Goal: Information Seeking & Learning: Learn about a topic

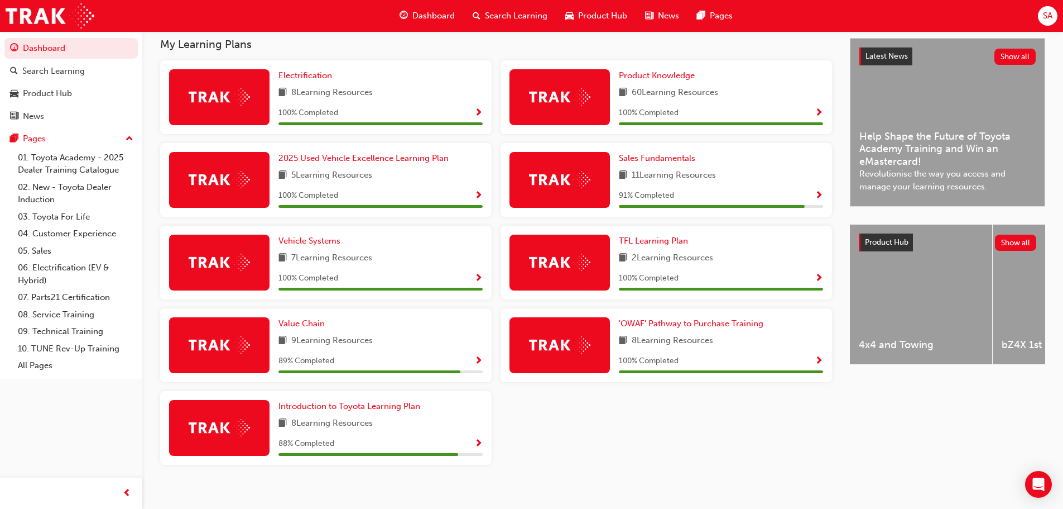
scroll to position [257, 0]
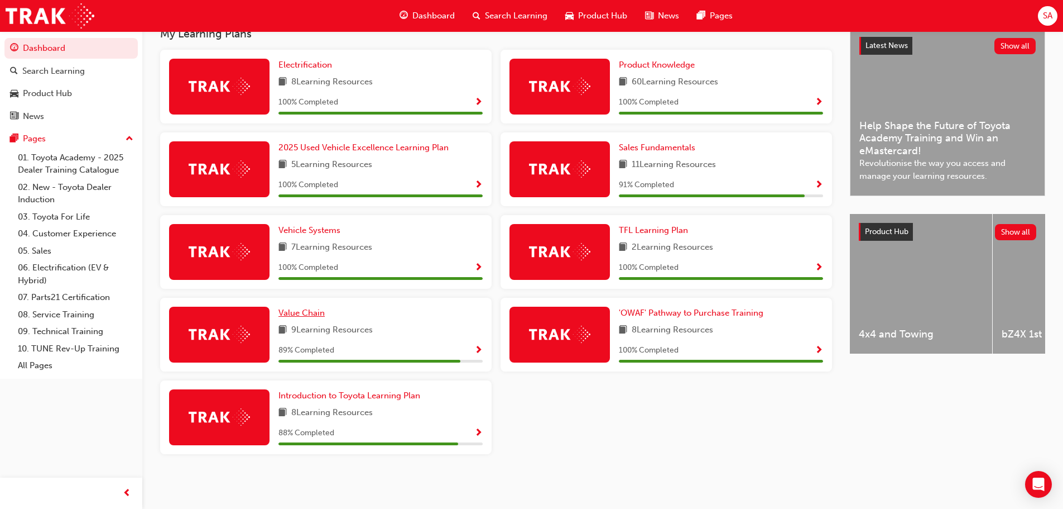
click at [306, 313] on span "Value Chain" at bounding box center [302, 313] width 46 height 10
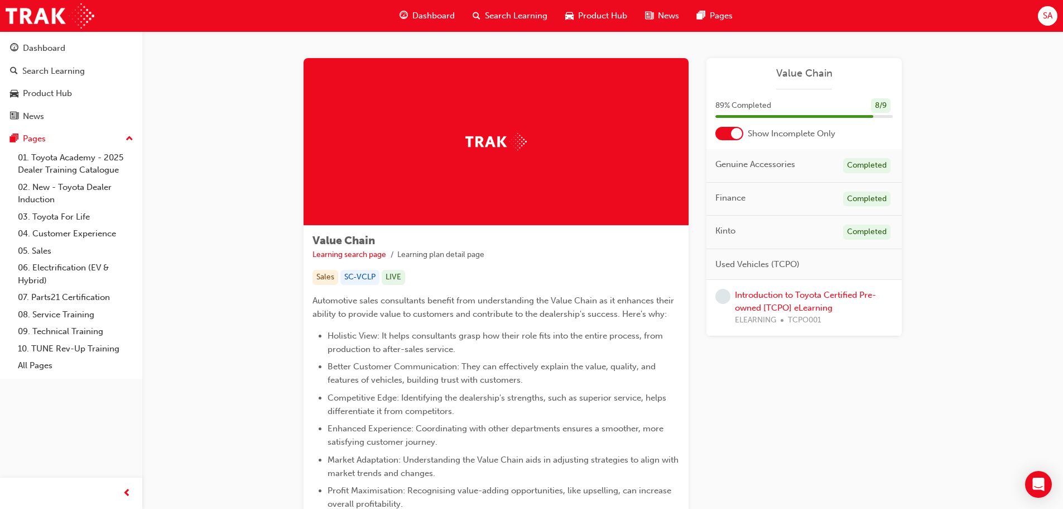
click at [758, 300] on div "Introduction to Toyota Certified Pre-owned [TCPO] eLearning ELEARNING TCPO001" at bounding box center [814, 308] width 158 height 38
click at [814, 296] on link "Introduction to Toyota Certified Pre-owned [TCPO] eLearning" at bounding box center [805, 301] width 141 height 23
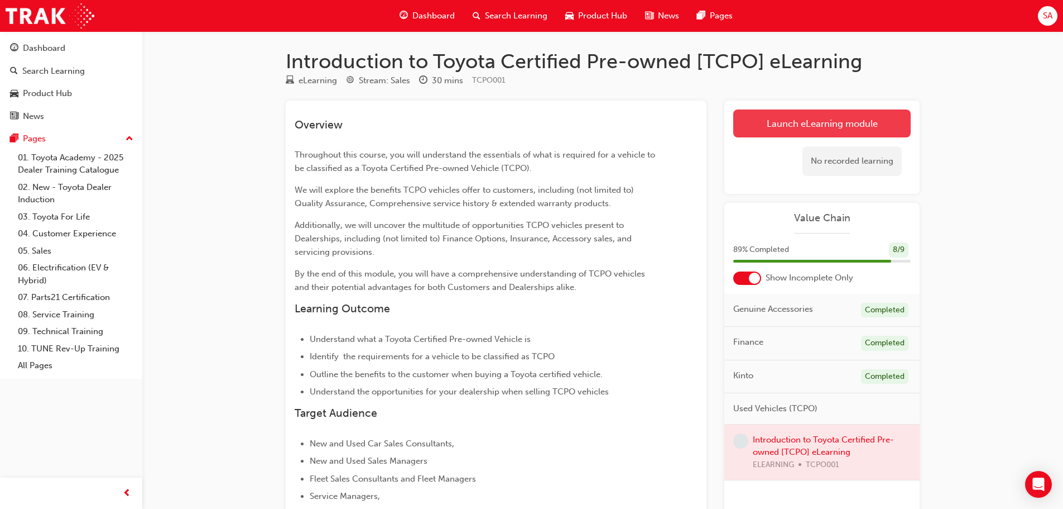
click at [832, 121] on link "Launch eLearning module" at bounding box center [823, 123] width 178 height 28
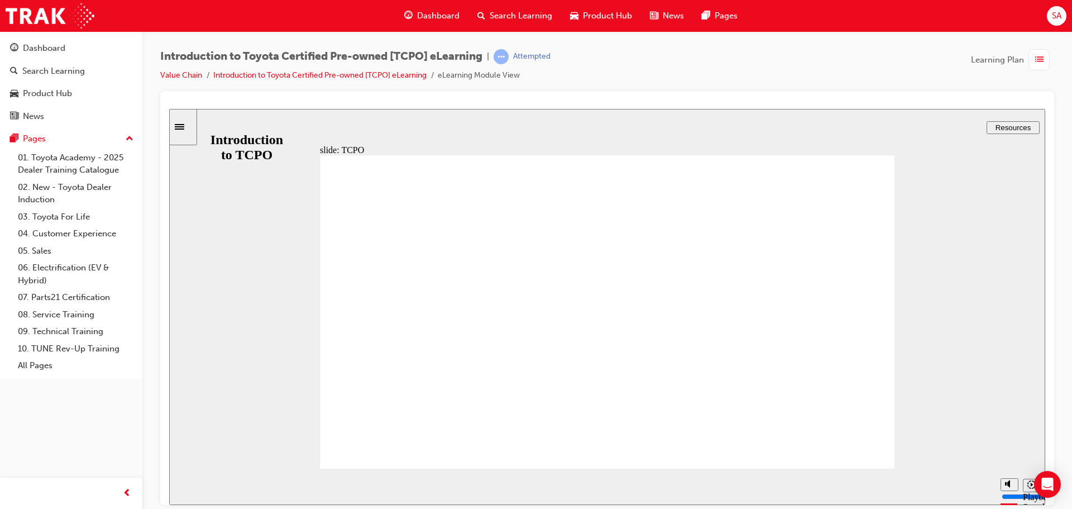
drag, startPoint x: 848, startPoint y: 437, endPoint x: 988, endPoint y: 465, distance: 142.4
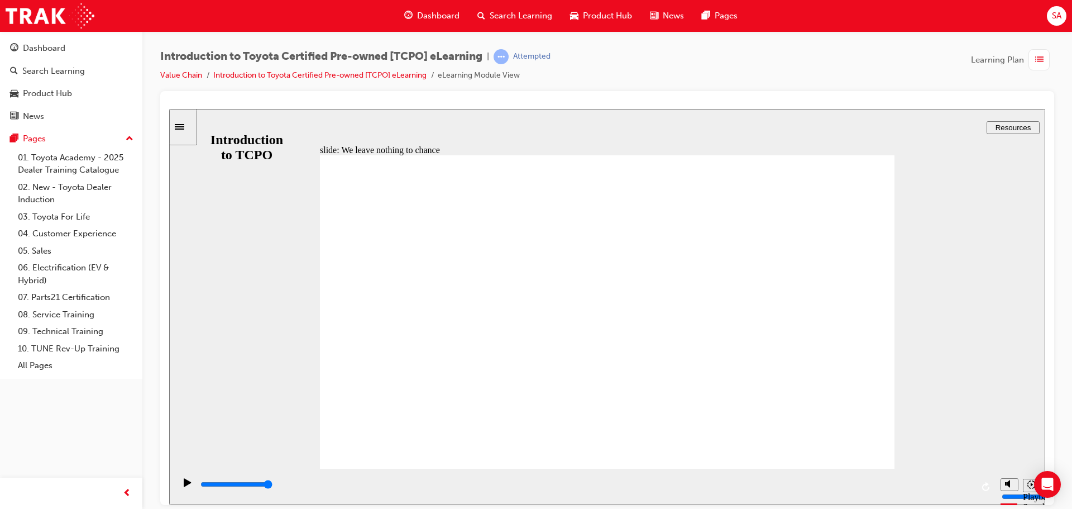
drag, startPoint x: 496, startPoint y: 310, endPoint x: 526, endPoint y: 303, distance: 31.0
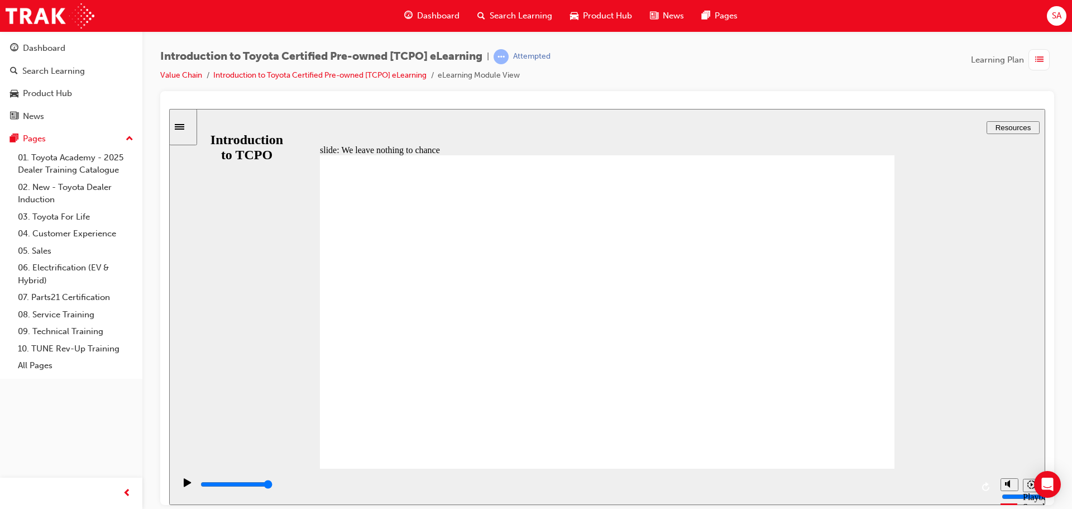
drag, startPoint x: 561, startPoint y: 409, endPoint x: 552, endPoint y: 406, distance: 9.4
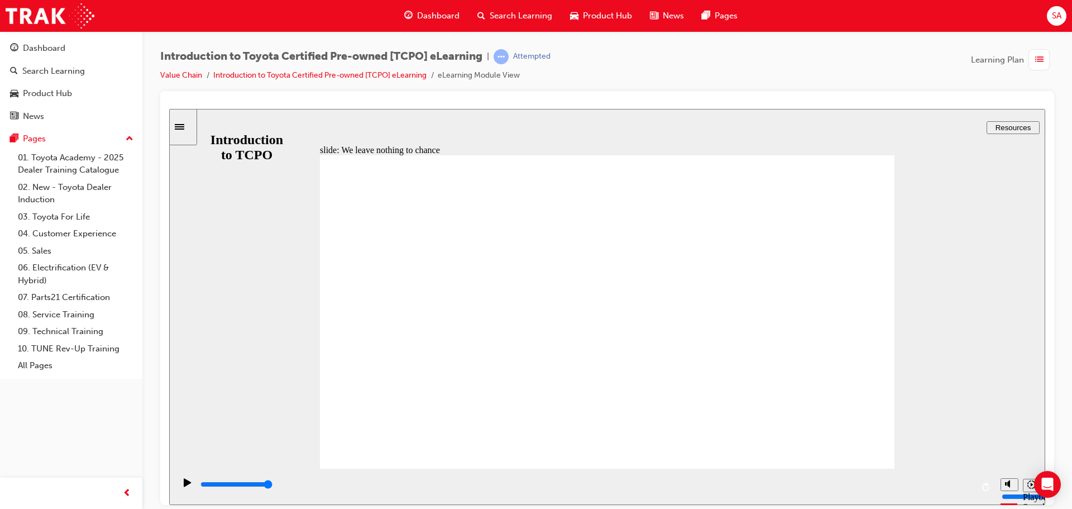
drag, startPoint x: 859, startPoint y: 166, endPoint x: 892, endPoint y: 179, distance: 35.7
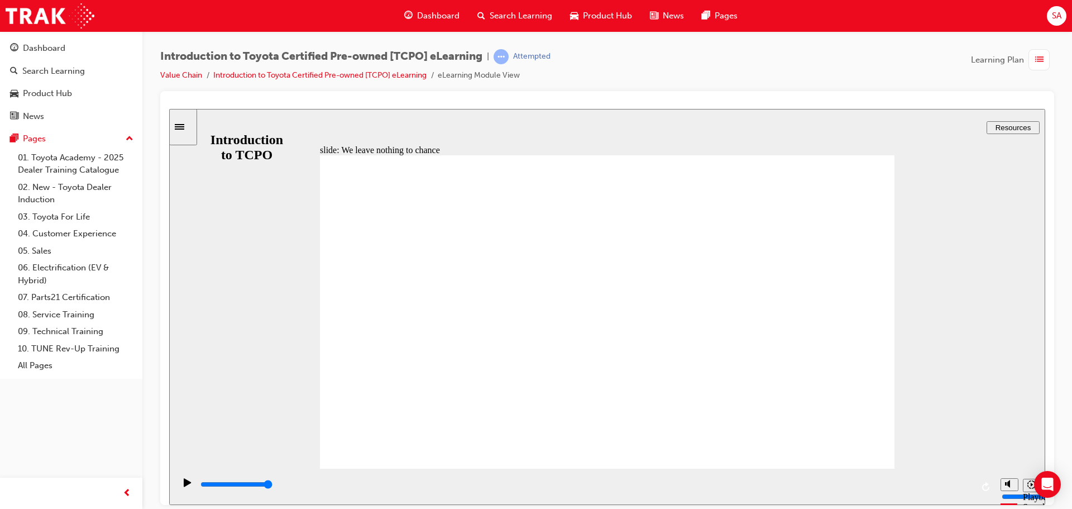
drag, startPoint x: 750, startPoint y: 271, endPoint x: 781, endPoint y: 270, distance: 31.3
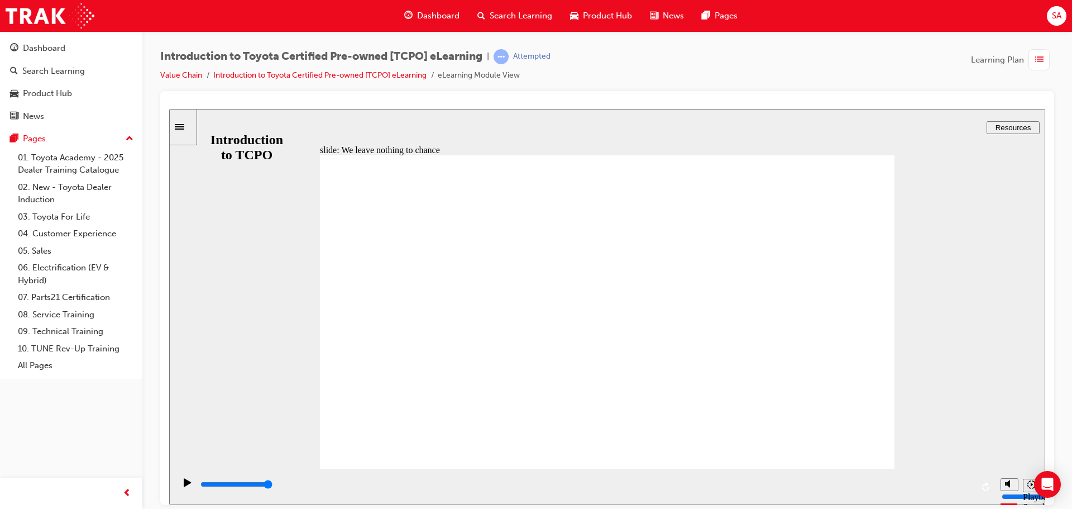
click at [988, 267] on div "slide: We leave nothing to chance Rectangle 1 Rectangle 2 CLOSE CLOSE Roadside …" at bounding box center [607, 306] width 876 height 396
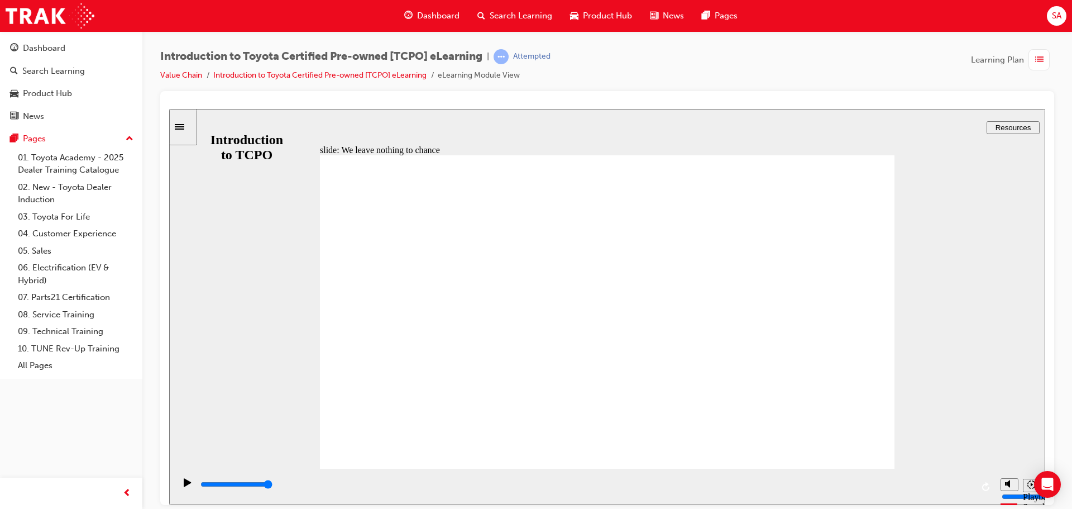
drag, startPoint x: 856, startPoint y: 435, endPoint x: 869, endPoint y: 433, distance: 13.6
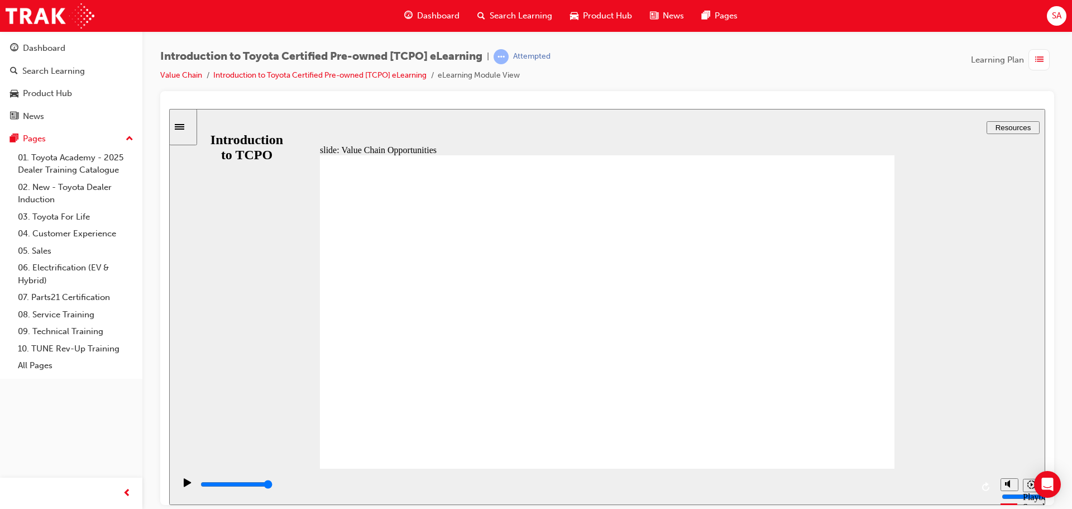
drag, startPoint x: 844, startPoint y: 165, endPoint x: 851, endPoint y: 167, distance: 8.3
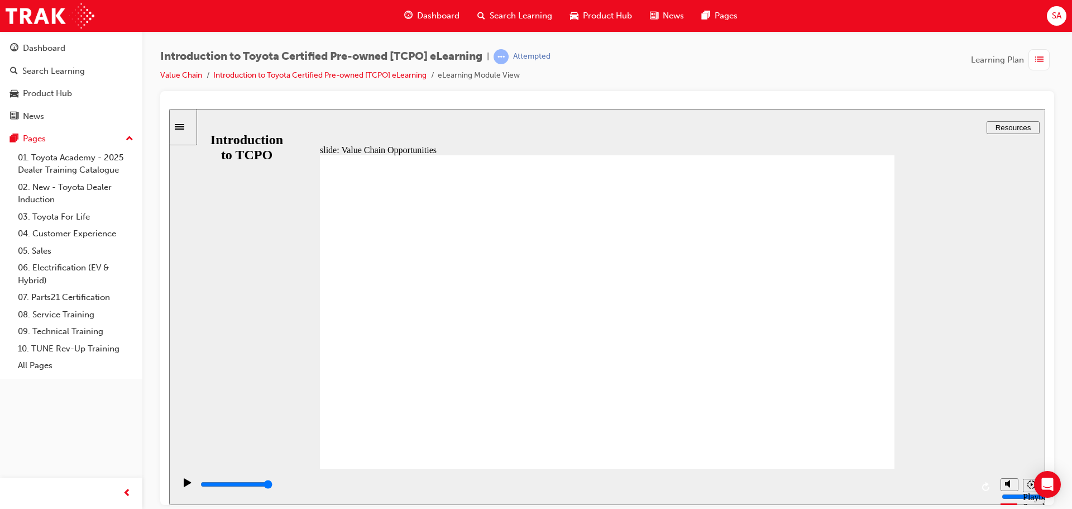
drag, startPoint x: 725, startPoint y: 215, endPoint x: 734, endPoint y: 213, distance: 9.1
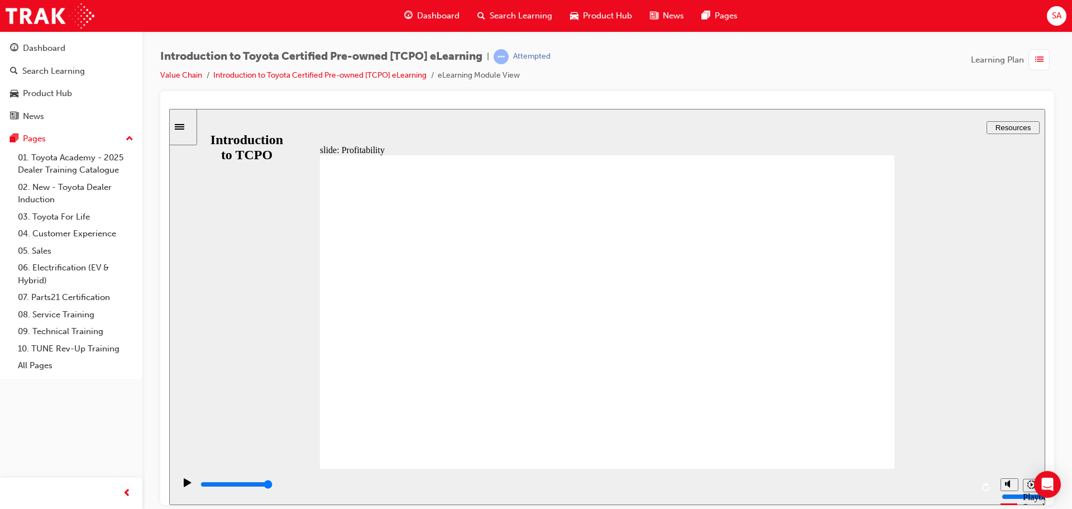
type input "7700"
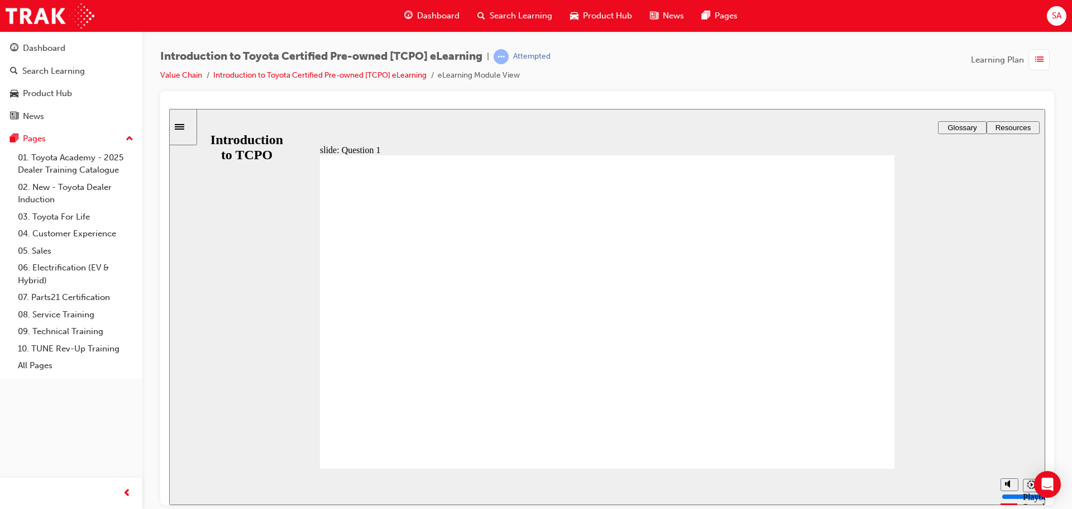
radio input "true"
drag, startPoint x: 867, startPoint y: 444, endPoint x: 889, endPoint y: 441, distance: 21.9
drag, startPoint x: 609, startPoint y: 348, endPoint x: 621, endPoint y: 348, distance: 11.7
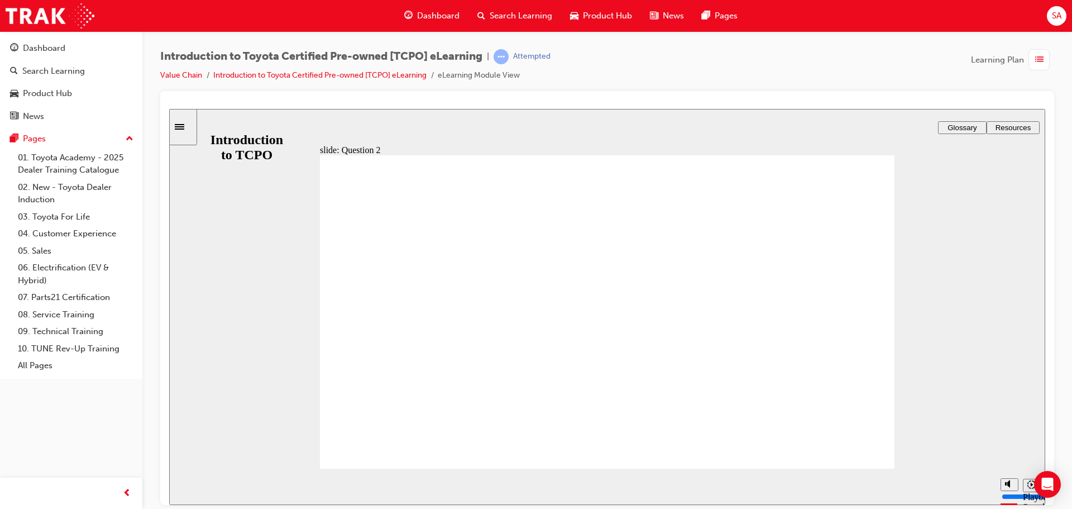
radio input "true"
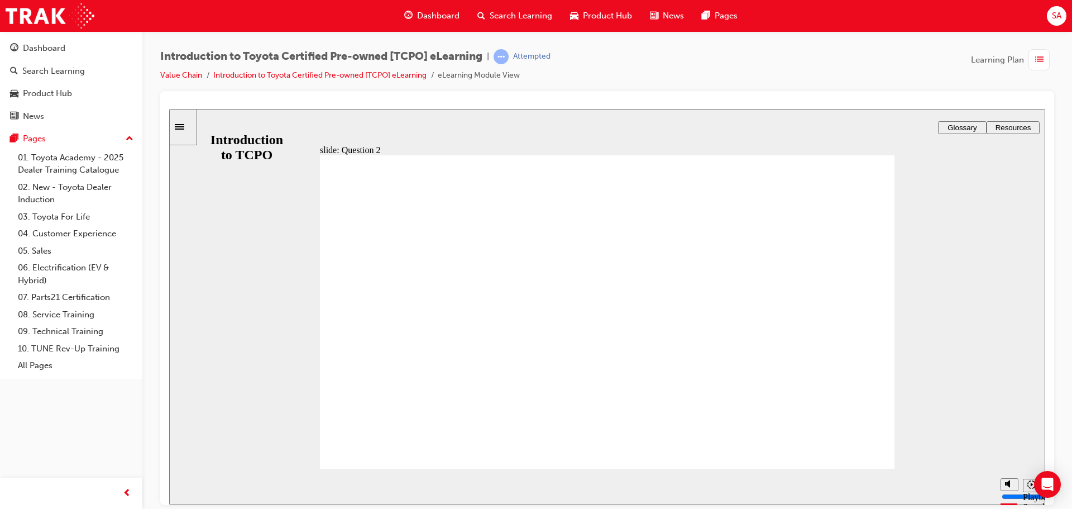
drag, startPoint x: 838, startPoint y: 451, endPoint x: 851, endPoint y: 451, distance: 12.9
drag, startPoint x: 442, startPoint y: 382, endPoint x: 466, endPoint y: 392, distance: 25.8
radio input "true"
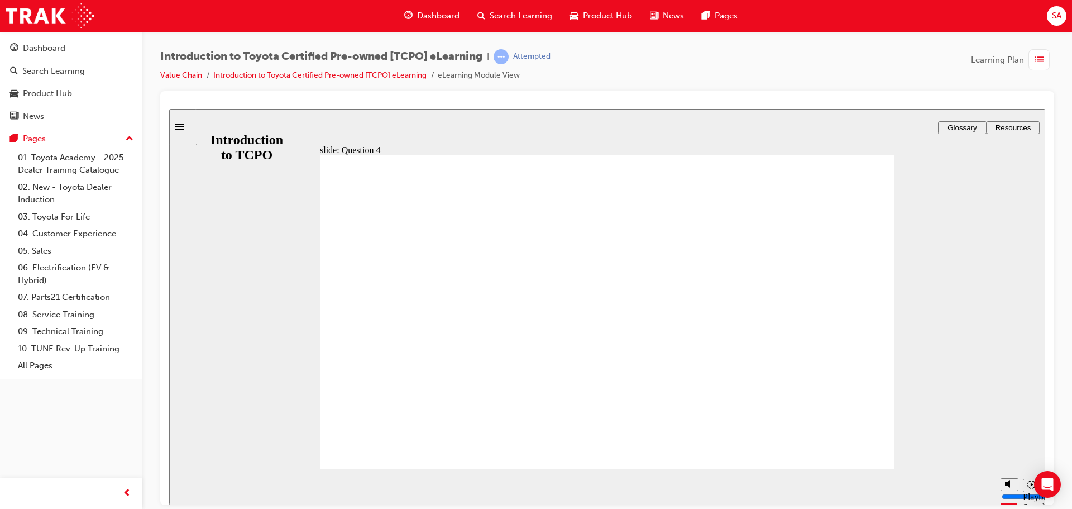
drag, startPoint x: 625, startPoint y: 343, endPoint x: 638, endPoint y: 347, distance: 14.0
type input "12000"
click at [33, 45] on div "Dashboard" at bounding box center [44, 48] width 42 height 13
